Goal: Check status: Check status

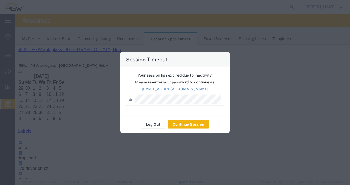
scroll to position [67, 0]
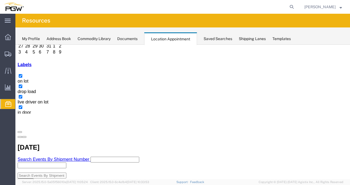
copy h3 "HAMU2017882"
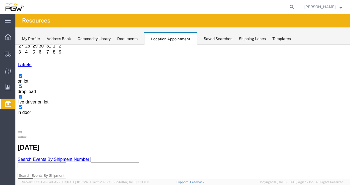
copy h3 "HAMU2017882"
